Goal: Find specific page/section: Find specific page/section

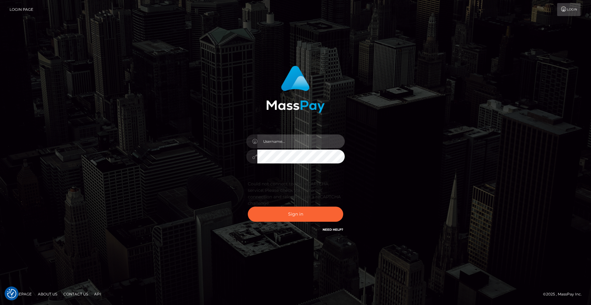
type input "Lady"
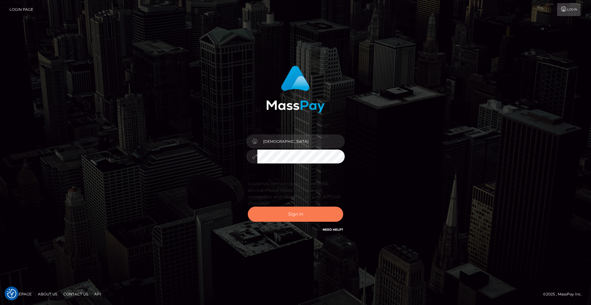
click at [303, 212] on button "Sign in" at bounding box center [295, 213] width 95 height 15
click at [307, 213] on button "Sign in" at bounding box center [295, 213] width 95 height 15
drag, startPoint x: 447, startPoint y: 89, endPoint x: 423, endPoint y: 55, distance: 41.9
click at [447, 89] on div "Lady Sign in" at bounding box center [295, 152] width 351 height 183
click at [422, 54] on div "Lady Sign in" at bounding box center [295, 152] width 591 height 275
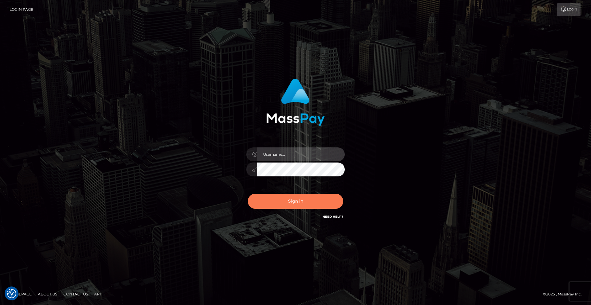
type input "Lady"
click at [309, 199] on button "Sign in" at bounding box center [295, 200] width 95 height 15
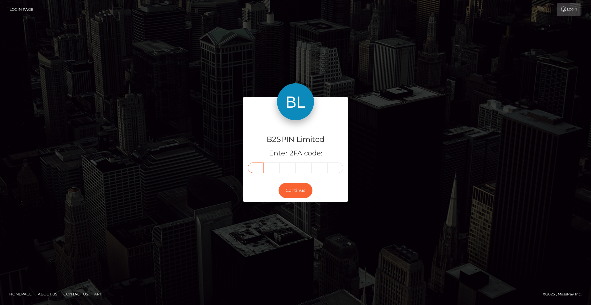
click at [255, 169] on input "text" at bounding box center [256, 167] width 16 height 10
type input "3"
type input "7"
type input "6"
type input "9"
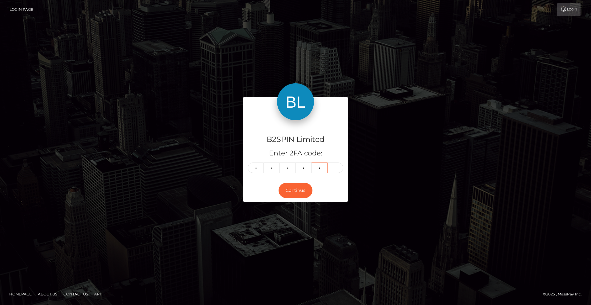
type input "4"
type input "8"
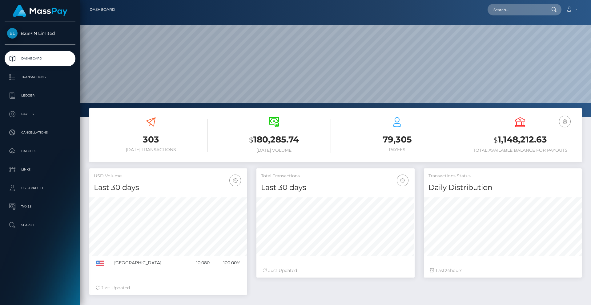
scroll to position [109, 158]
click at [508, 9] on input "text" at bounding box center [517, 10] width 58 height 12
paste input "80c7c2eb-df96-4fe7-9b42-6fc697d69af6"
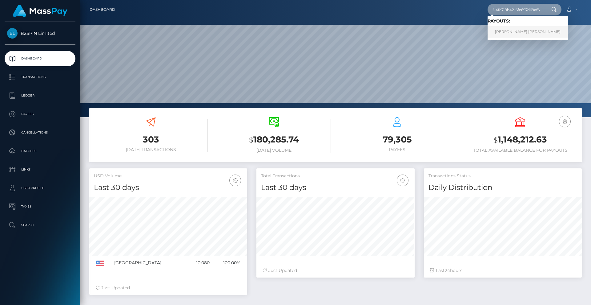
type input "80c7c2eb-df96-4fe7-9b42-6fc697d69af6"
click at [521, 34] on link "STEVE ROBERT FIRTH" at bounding box center [528, 31] width 80 height 11
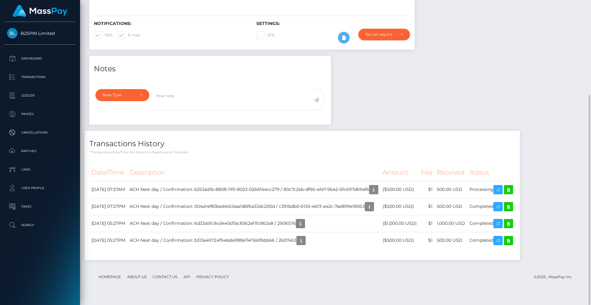
scroll to position [74, 158]
click at [455, 123] on div "Notes Note Type Compliance Clear Compliance General Note Type" at bounding box center [336, 161] width 502 height 210
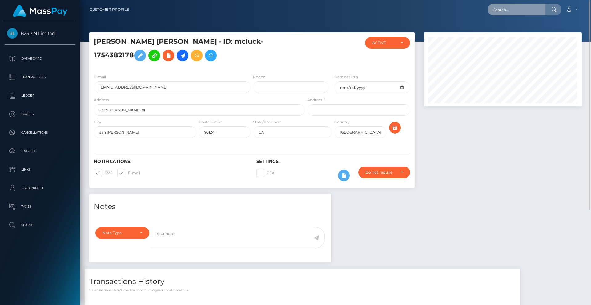
click at [521, 12] on input "text" at bounding box center [517, 10] width 58 height 12
paste input "89864427-643c-48a7-80a8-e48c7d5f76ba"
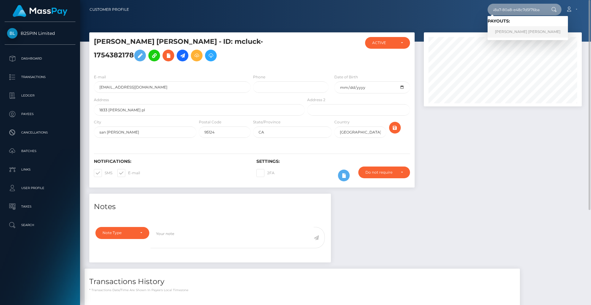
type input "89864427-643c-48a7-80a8-e48c7d5f76ba"
click at [507, 32] on link "[PERSON_NAME] [PERSON_NAME]" at bounding box center [528, 31] width 80 height 11
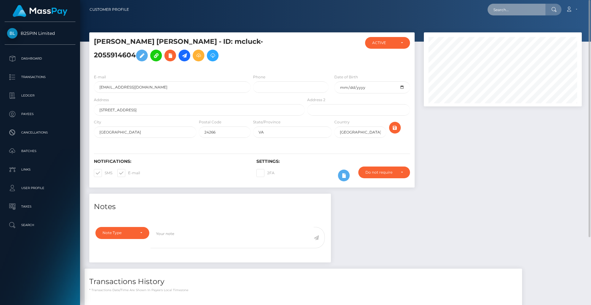
click at [521, 13] on input "text" at bounding box center [517, 10] width 58 height 12
paste input "d2aebd41-1359-4450-87cc-925bfa8d14f2"
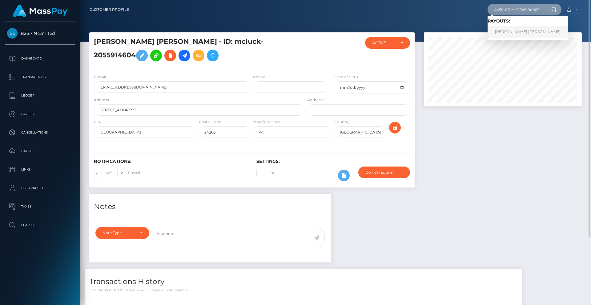
type input "d2aebd41-1359-4450-87cc-925bfa8d14f2"
click at [514, 31] on link "RENATTA ALBERTA MATHIS" at bounding box center [528, 31] width 80 height 11
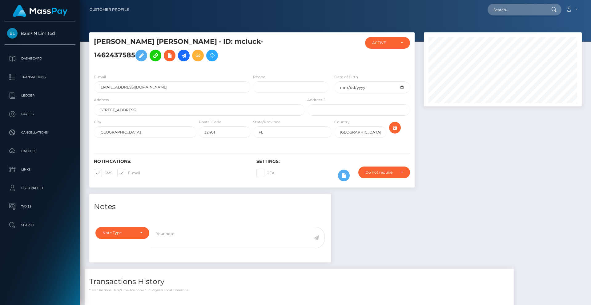
scroll to position [74, 158]
click at [505, 171] on div at bounding box center [502, 112] width 167 height 161
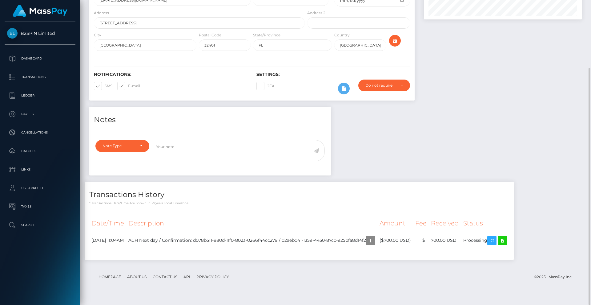
scroll to position [0, 0]
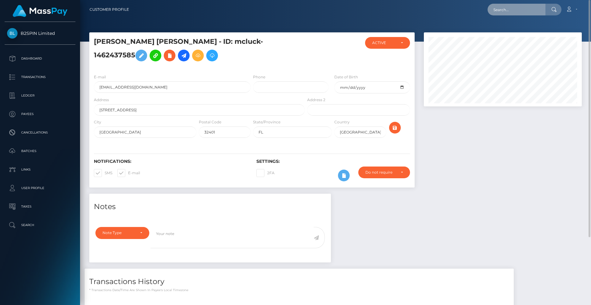
click at [510, 10] on input "text" at bounding box center [517, 10] width 58 height 12
paste input "b687c64c-050d-4688-9d04-669b5ad3d95f"
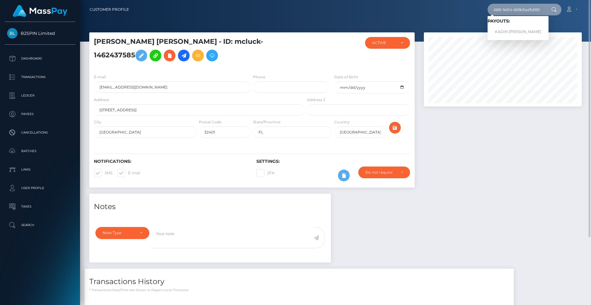
type input "b687c64c-050d-4688-9d04-669b5ad3d95f"
click at [512, 34] on link "KADIN JOSEPH HARRISON" at bounding box center [518, 31] width 61 height 11
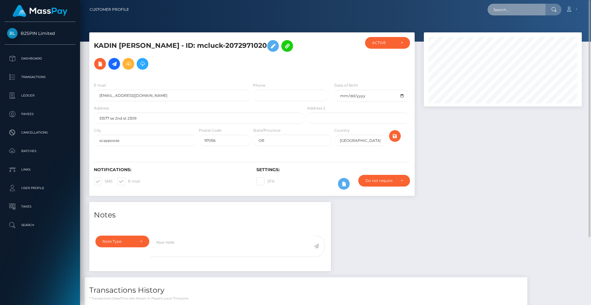
click at [526, 12] on input "text" at bounding box center [517, 10] width 58 height 12
paste input "d5224b27-7549-4dd1-b219-7a875a3cd78f"
type input "d5224b27-7549-4dd1-b219-7a875a3cd78f"
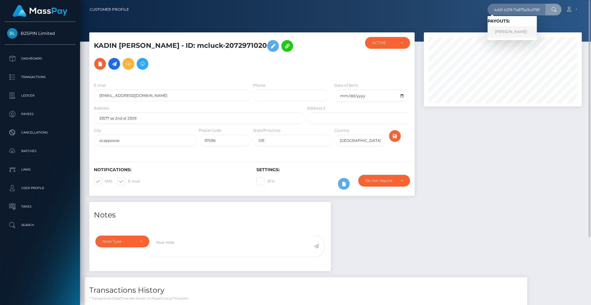
click at [521, 31] on link "ANGELIA RENEA KNOX" at bounding box center [512, 31] width 49 height 11
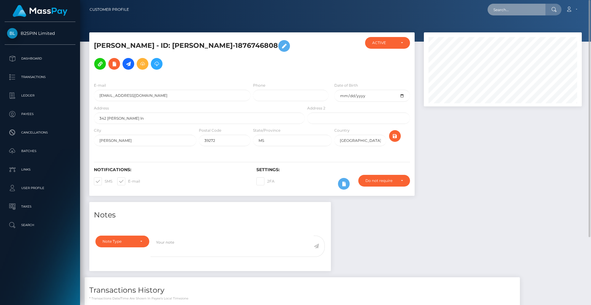
click at [521, 14] on input "text" at bounding box center [517, 10] width 58 height 12
paste input "260638cb-79c4-4b8a-9049-4d2b51c07e9d"
type input "260638cb-79c4-4b8a-9049-4d2b51c07e9d"
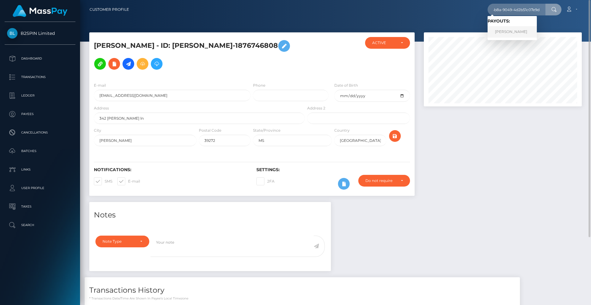
click at [514, 33] on link "VARIAN J BLUM" at bounding box center [512, 31] width 49 height 11
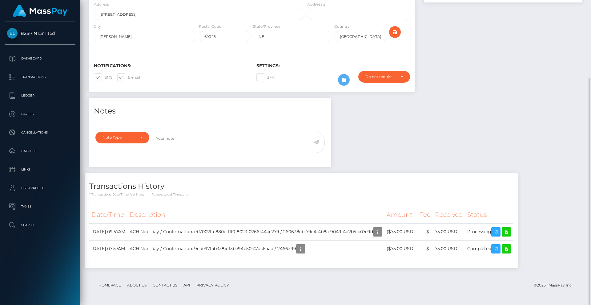
scroll to position [74, 158]
click at [477, 149] on div "Notes Note Type Compliance Clear Compliance General Note Type" at bounding box center [336, 186] width 502 height 176
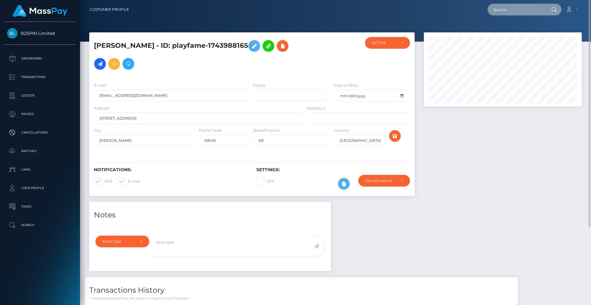
click at [518, 11] on input "text" at bounding box center [517, 10] width 58 height 12
paste input "a33e5d05-c059-4b09-9add-ac3695ad8777"
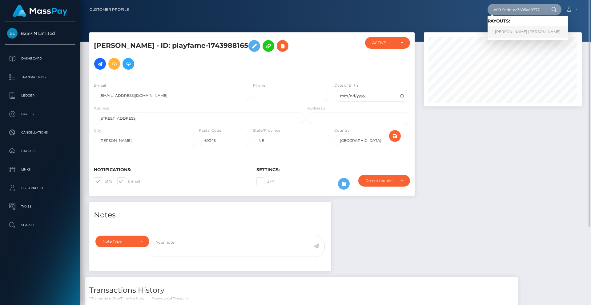
type input "a33e5d05-c059-4b09-9add-ac3695ad8777"
click at [513, 30] on link "BENJAMIN TYLER MARCUS" at bounding box center [528, 31] width 80 height 11
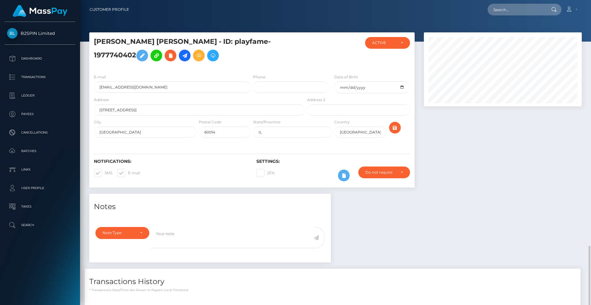
scroll to position [74, 158]
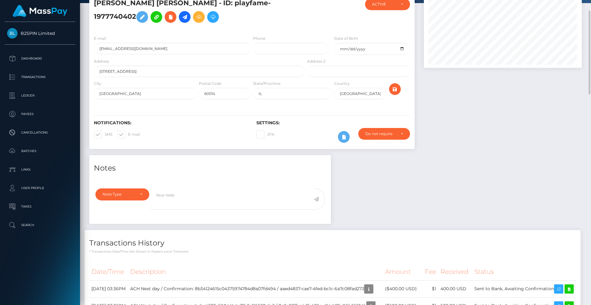
scroll to position [0, 0]
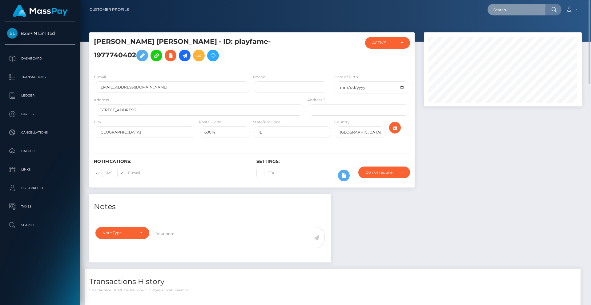
click at [522, 14] on input "text" at bounding box center [517, 10] width 58 height 12
paste input "12e7d697-23b6-4644-8325-ff95fd60055e"
type input "12e7d697-23b6-4644-8325-ff95fd60055e"
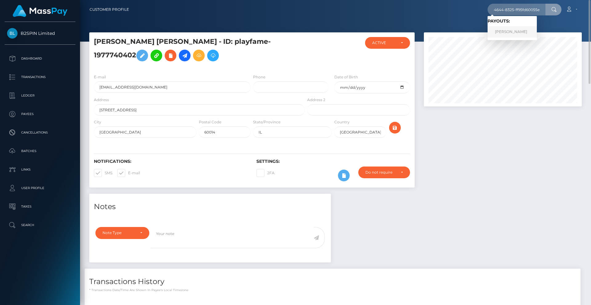
click at [516, 31] on link "JANICIA J WALTON" at bounding box center [512, 31] width 49 height 11
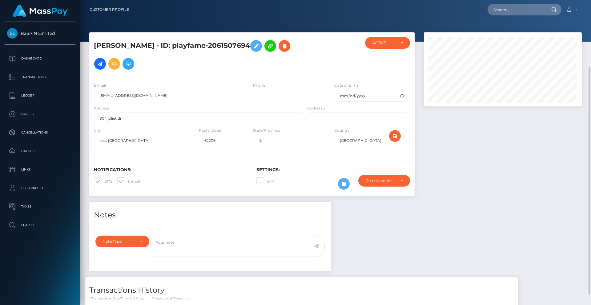
scroll to position [104, 0]
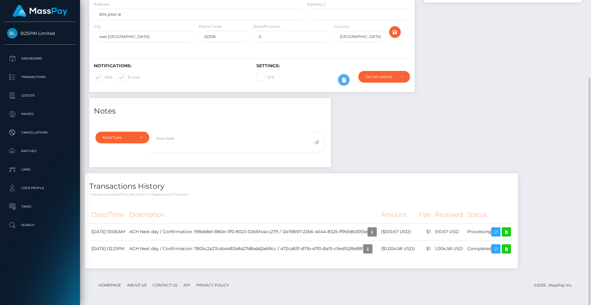
click at [475, 139] on div "Notes Note Type Compliance Clear Compliance General Note Type" at bounding box center [336, 186] width 502 height 176
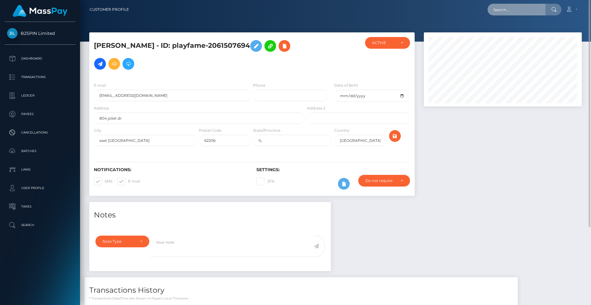
click at [517, 7] on input "text" at bounding box center [517, 10] width 58 height 12
paste input "d3e1268b-bf66-441e-bb90-ca0e9c5a804d"
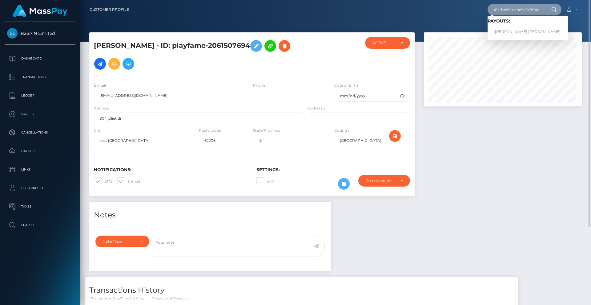
type input "d3e1268b-bf66-441e-bb90-ca0e9c5a804d"
click at [512, 30] on link "CANDIDO JR GAYTAN" at bounding box center [528, 31] width 80 height 11
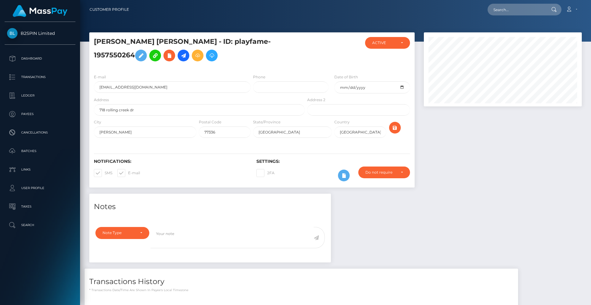
scroll to position [74, 158]
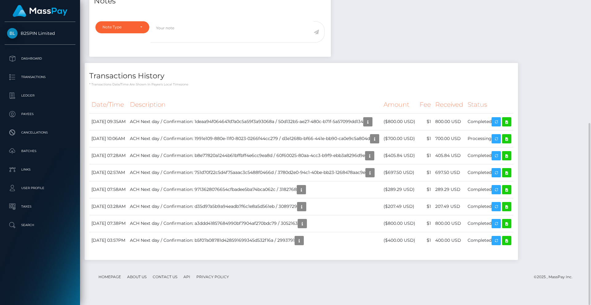
click at [444, 63] on div "Notes Note Type Compliance Clear Compliance General Note Type" at bounding box center [336, 127] width 502 height 278
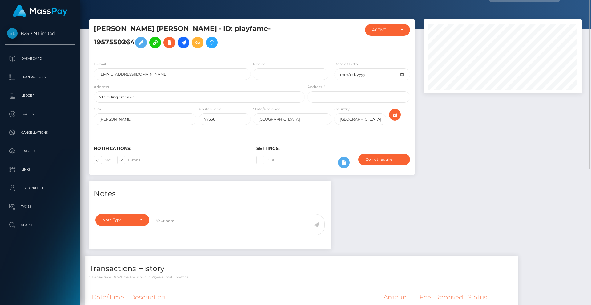
scroll to position [0, 0]
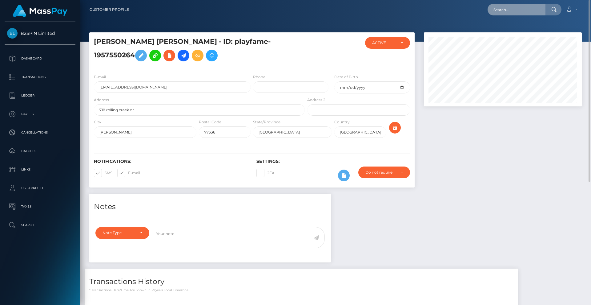
click at [509, 11] on input "text" at bounding box center [517, 10] width 58 height 12
paste input "6fc0a7bd-bbd7-462b-8ac7-9446b3717192"
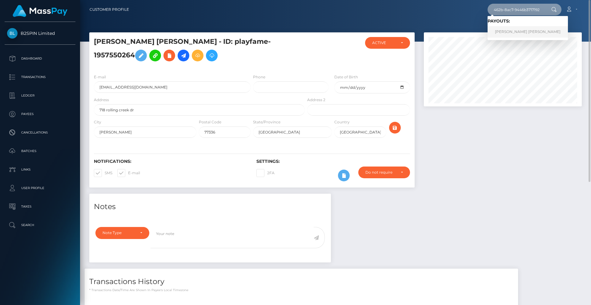
type input "6fc0a7bd-bbd7-462b-8ac7-9446b3717192"
click at [522, 34] on link "[PERSON_NAME] [PERSON_NAME]" at bounding box center [528, 31] width 80 height 11
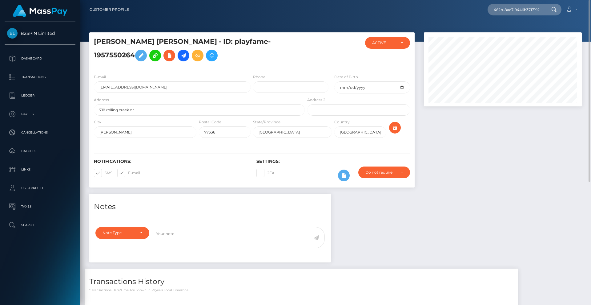
scroll to position [0, 0]
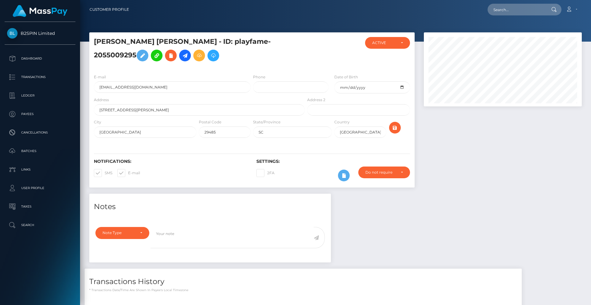
scroll to position [87, 0]
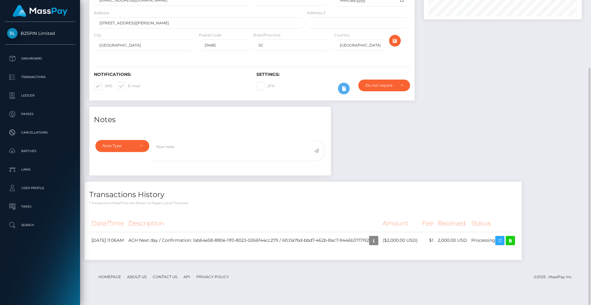
click at [446, 150] on div "Notes Note Type Compliance Clear Compliance General Note Type" at bounding box center [336, 186] width 502 height 159
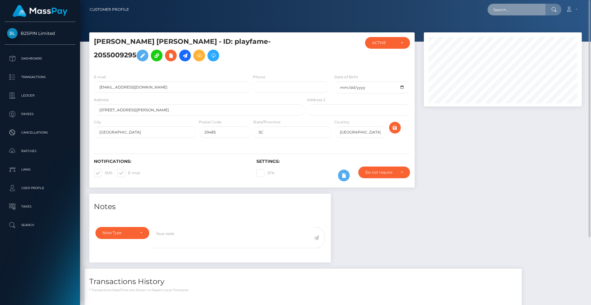
click at [513, 10] on input "text" at bounding box center [517, 10] width 58 height 12
paste input "d55fd1c6-b71f-456e-93e0-41e714989d3d"
type input "d55fd1c6-b71f-456e-93e0-41e714989d3d"
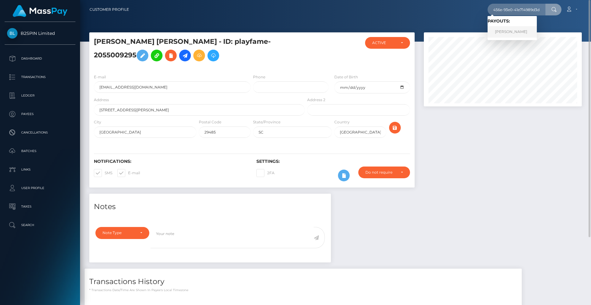
click at [515, 34] on link "DANIEL L STEARNS" at bounding box center [512, 31] width 49 height 11
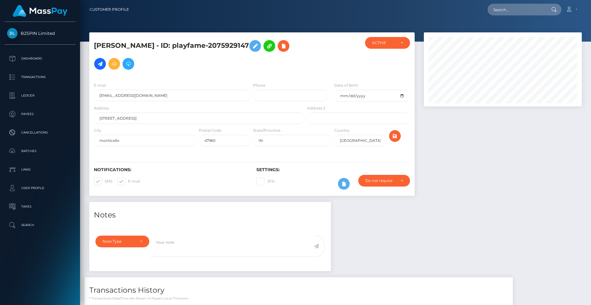
click at [472, 154] on div at bounding box center [502, 116] width 167 height 169
click at [525, 12] on input "text" at bounding box center [517, 10] width 58 height 12
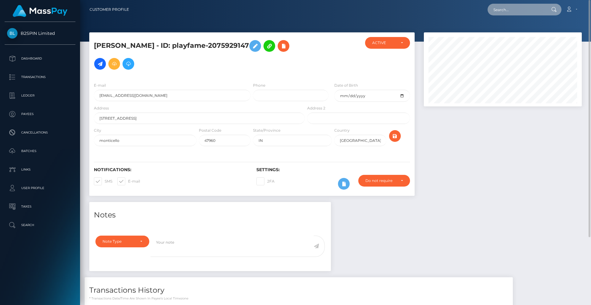
paste input "afdbdbbc-708f-4b6e-83df-2b90770ab694"
type input "afdbdbbc-708f-4b6e-83df-2b90770ab694"
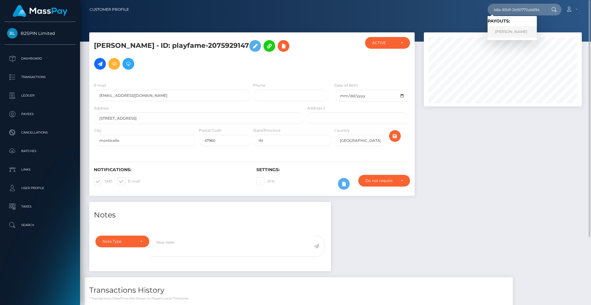
click at [517, 34] on link "WILLIE ELAINE MAYS" at bounding box center [512, 31] width 49 height 11
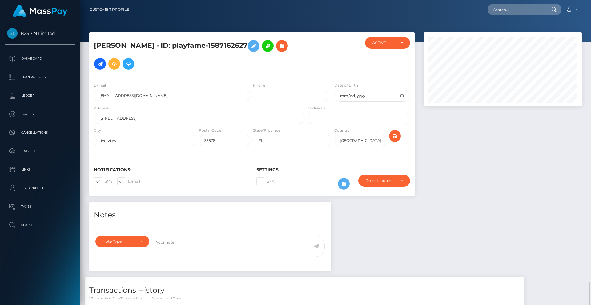
scroll to position [74, 158]
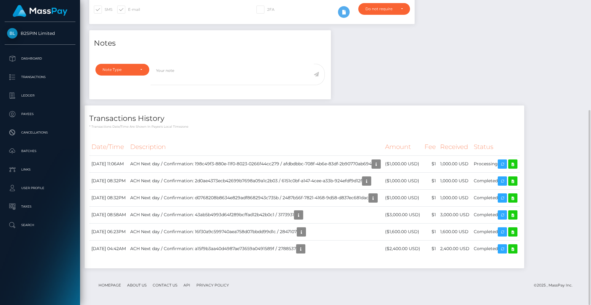
click at [463, 95] on div "Notes Note Type Compliance Clear Compliance General Note Type" at bounding box center [336, 152] width 502 height 244
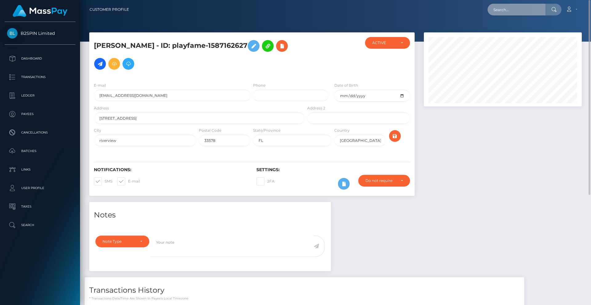
click at [518, 11] on input "text" at bounding box center [517, 10] width 58 height 12
paste input "2ff5047c-f918-49af-821f-fda6003436ca"
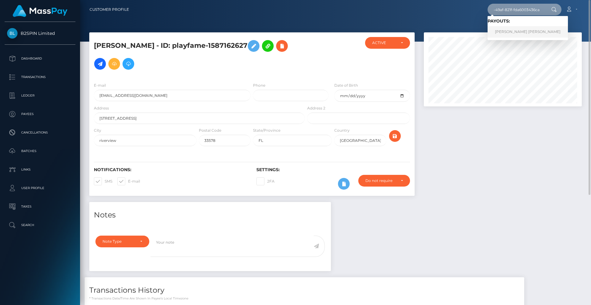
type input "2ff5047c-f918-49af-821f-fda6003436ca"
click at [508, 33] on link "THOMAS GILBERT DUVALL" at bounding box center [528, 31] width 80 height 11
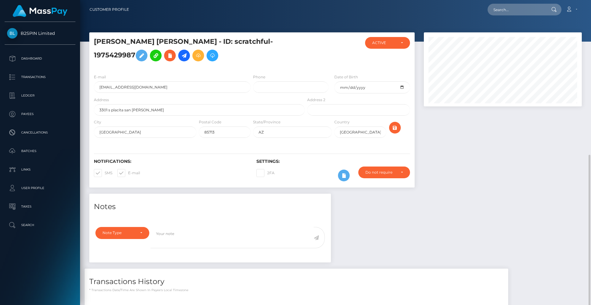
scroll to position [87, 0]
